Goal: Communication & Community: Connect with others

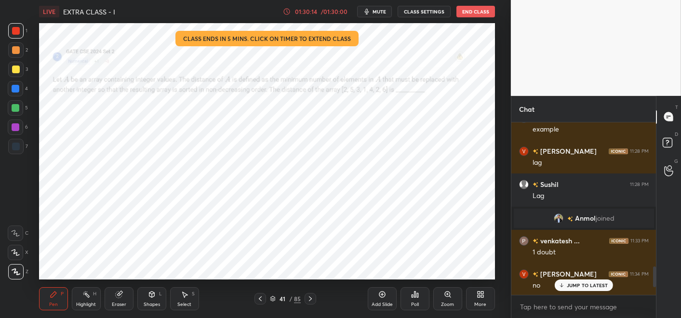
scroll to position [47946, 47730]
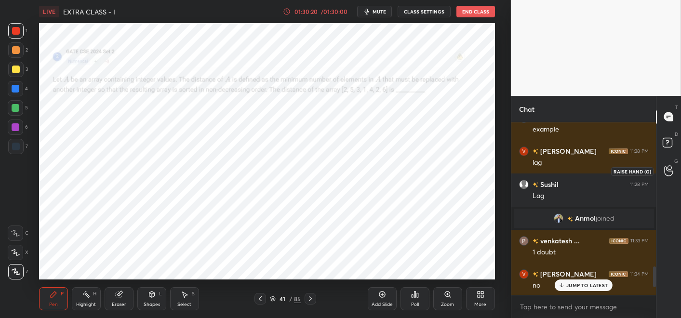
click at [659, 165] on div at bounding box center [668, 170] width 19 height 17
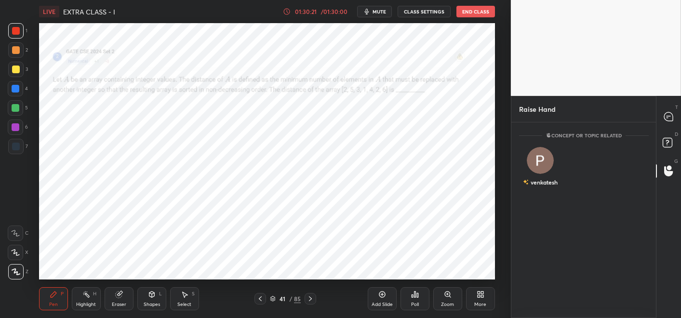
scroll to position [193, 142]
click at [533, 176] on div "venkatesh" at bounding box center [540, 182] width 35 height 16
click at [537, 184] on button "INVITE" at bounding box center [540, 189] width 34 height 13
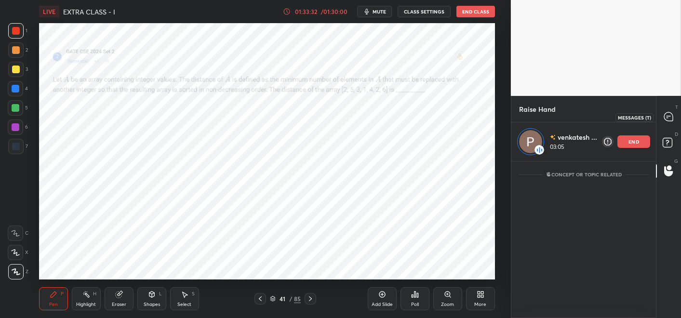
click at [660, 121] on div at bounding box center [668, 116] width 19 height 17
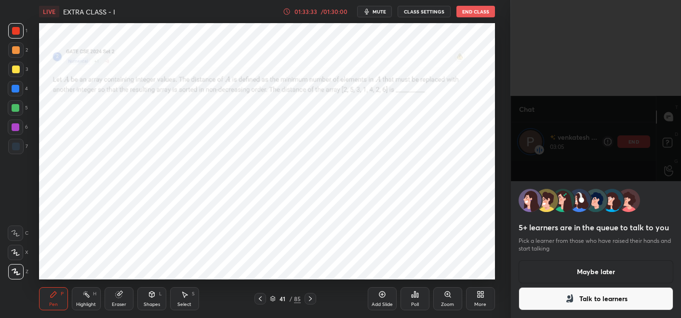
scroll to position [131, 142]
click at [565, 293] on icon at bounding box center [570, 299] width 12 height 12
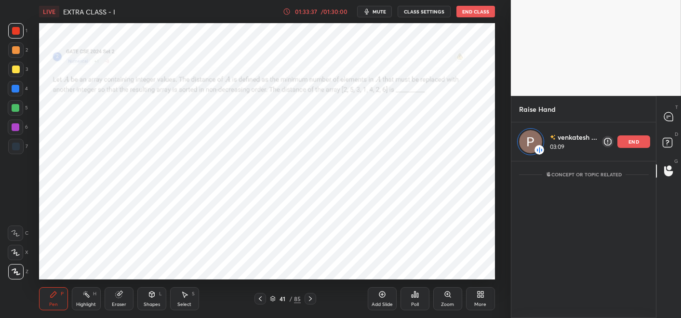
click at [621, 144] on div "end" at bounding box center [633, 141] width 33 height 13
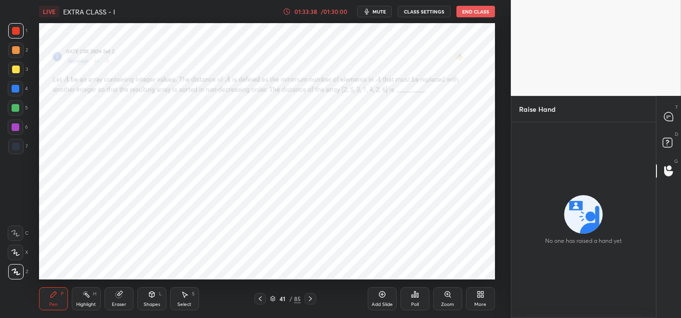
click at [679, 118] on div "T Messages (T)" at bounding box center [669, 117] width 25 height 27
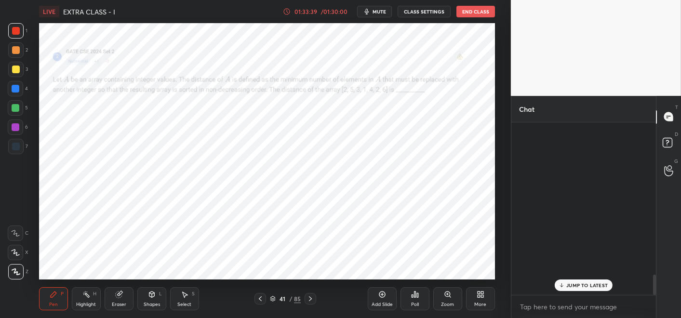
scroll to position [170, 142]
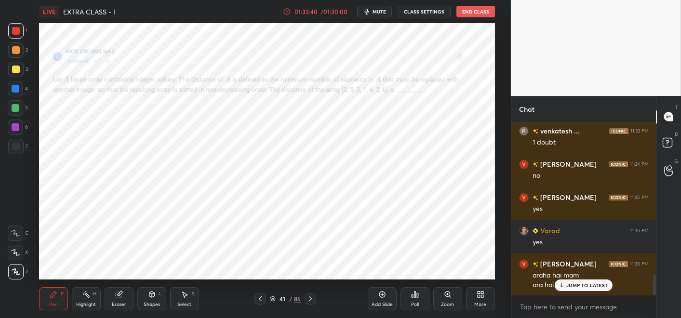
click at [569, 285] on p "JUMP TO LATEST" at bounding box center [586, 285] width 41 height 6
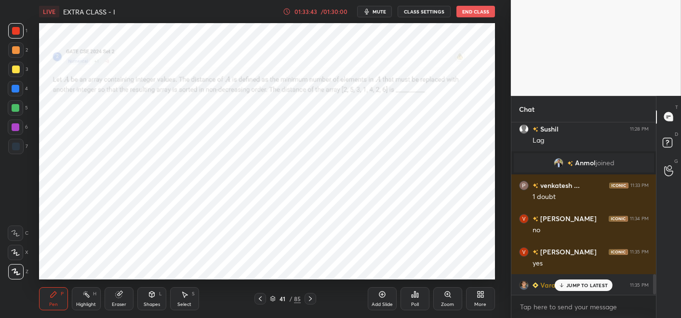
scroll to position [1334, 0]
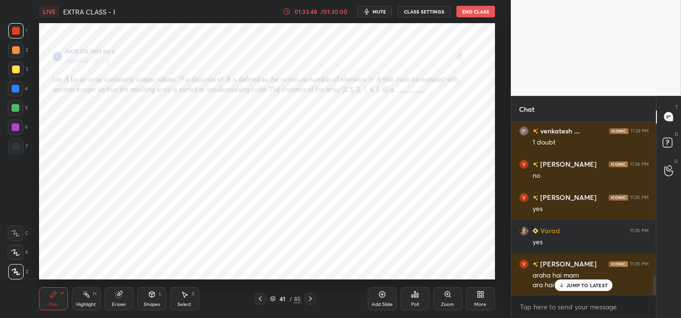
click at [470, 15] on button "End Class" at bounding box center [475, 12] width 39 height 12
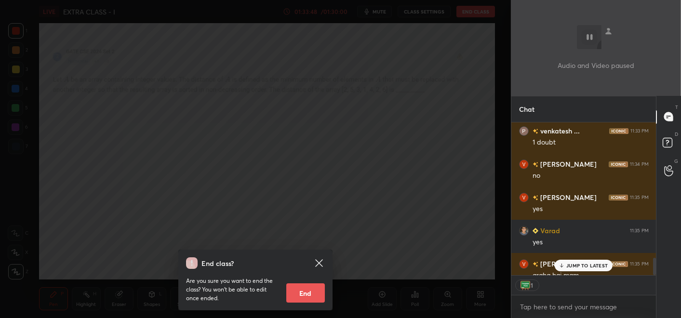
scroll to position [150, 142]
click at [297, 296] on button "End" at bounding box center [305, 292] width 39 height 19
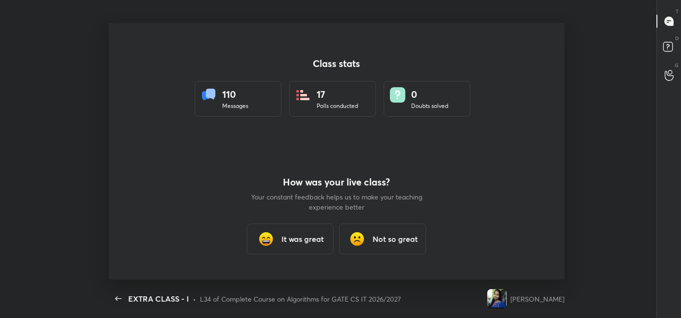
scroll to position [0, 0]
type textarea "x"
